Goal: Find specific page/section: Find specific page/section

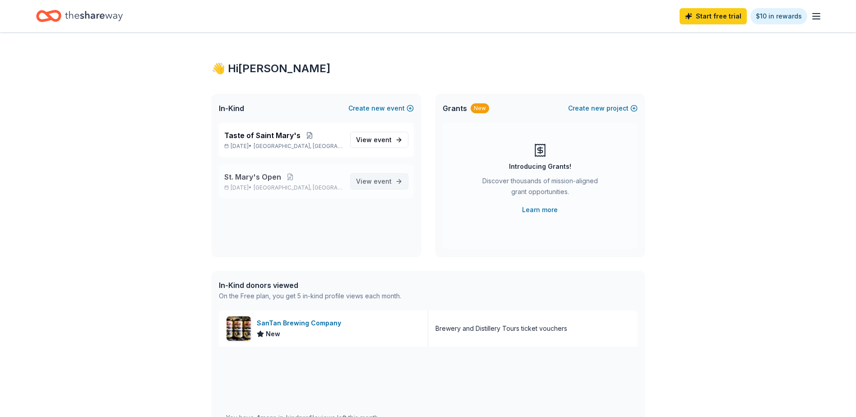
click at [374, 182] on span "View event" at bounding box center [374, 181] width 36 height 11
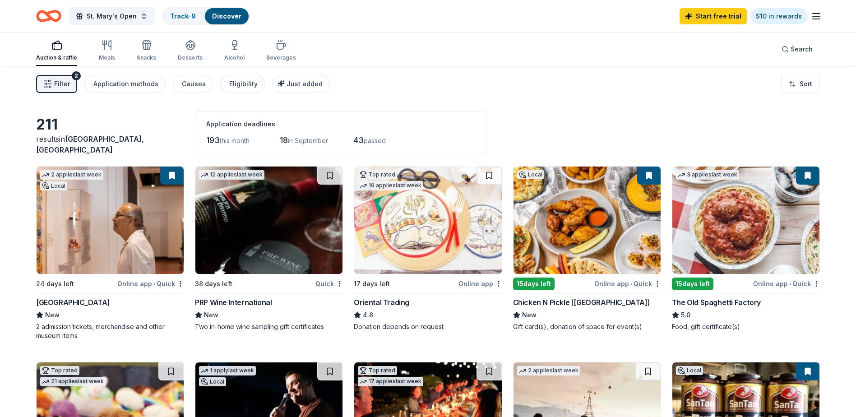
click at [411, 242] on img at bounding box center [427, 220] width 147 height 107
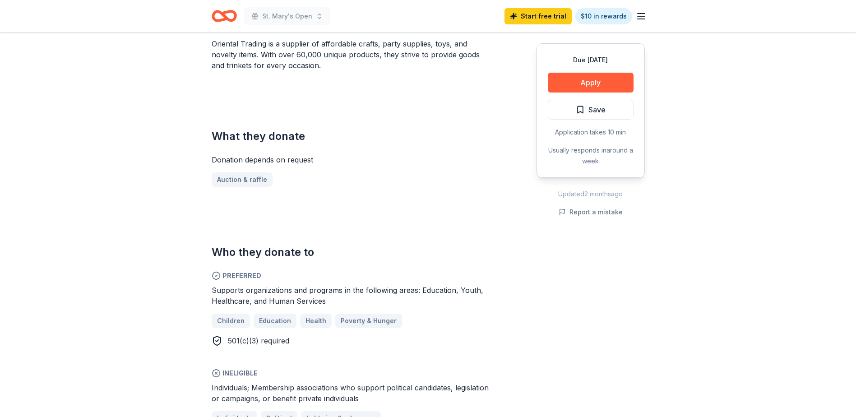
scroll to position [316, 0]
